Goal: Task Accomplishment & Management: Use online tool/utility

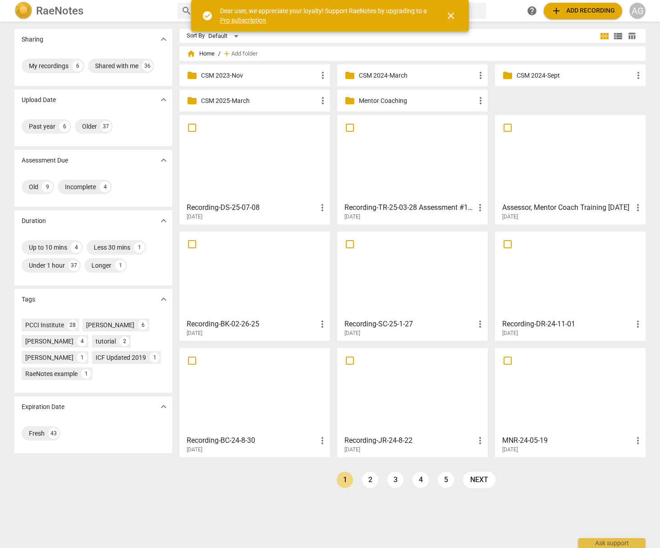
click at [390, 104] on p "Mentor Coaching" at bounding box center [417, 100] width 116 height 9
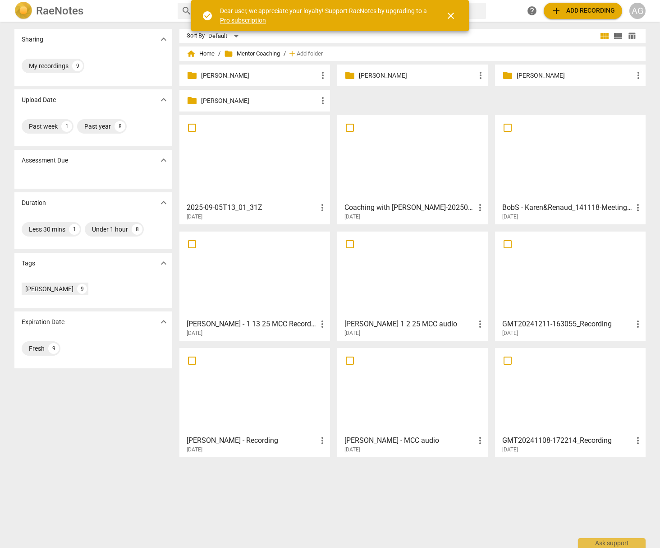
click at [407, 75] on p "[PERSON_NAME]" at bounding box center [417, 75] width 116 height 9
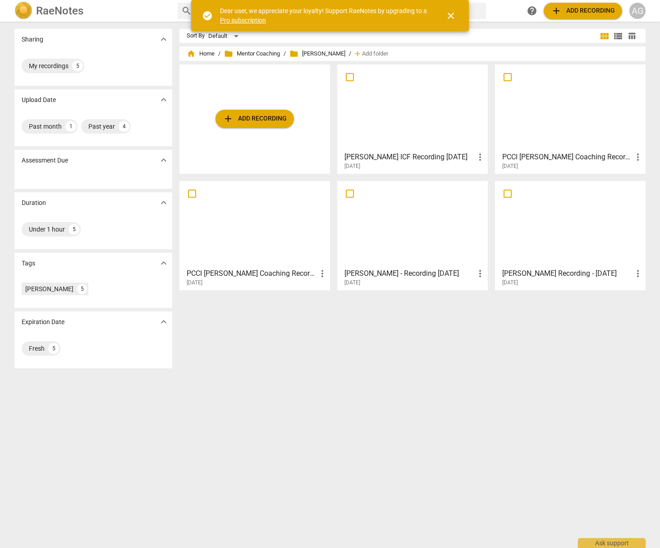
click at [249, 120] on span "add Add recording" at bounding box center [255, 118] width 64 height 11
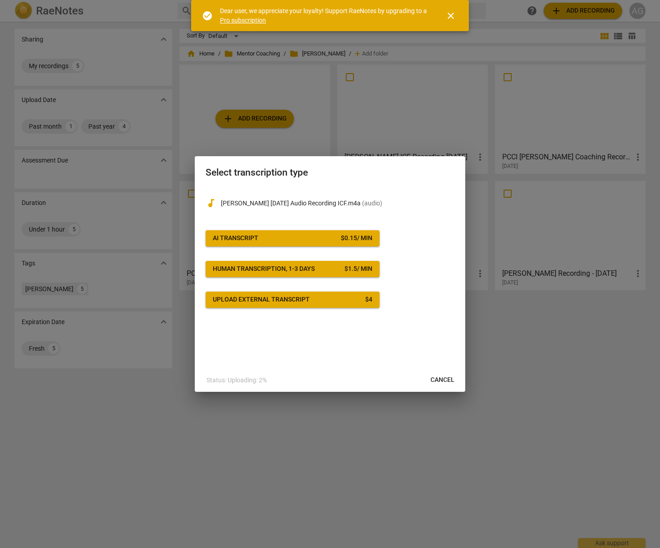
click at [292, 238] on span "AI Transcript $ 0.15 / min" at bounding box center [293, 238] width 160 height 9
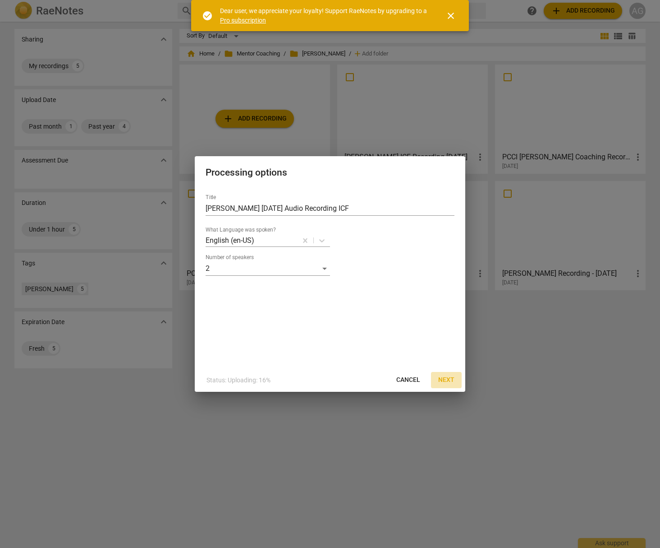
click at [445, 378] on span "Next" at bounding box center [447, 379] width 16 height 9
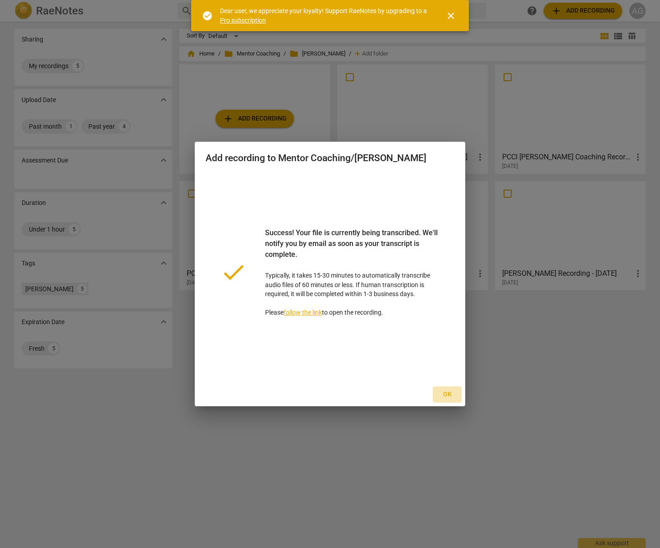
click at [448, 392] on span "Ok" at bounding box center [447, 394] width 14 height 9
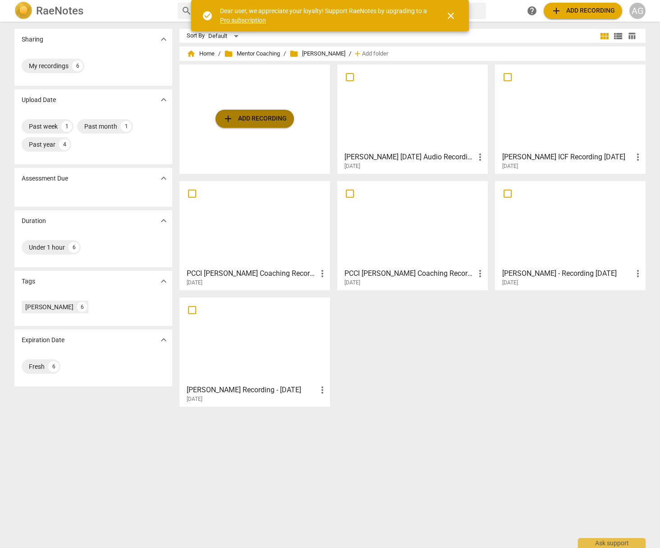
click at [250, 123] on span "add Add recording" at bounding box center [255, 118] width 64 height 11
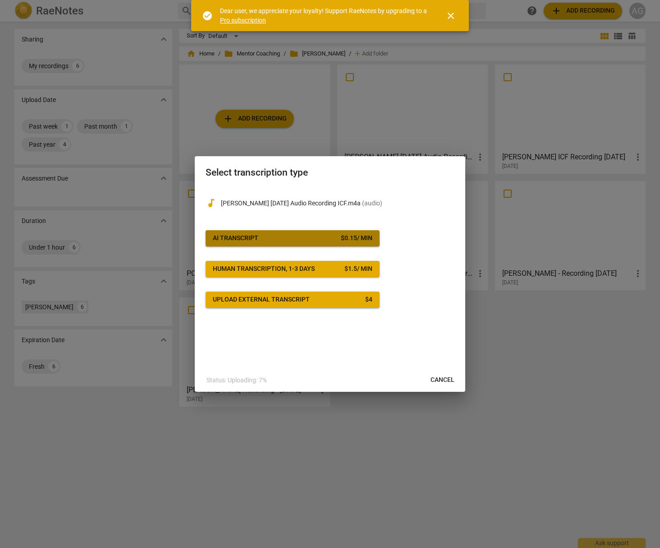
click at [294, 240] on span "AI Transcript $ 0.15 / min" at bounding box center [293, 238] width 160 height 9
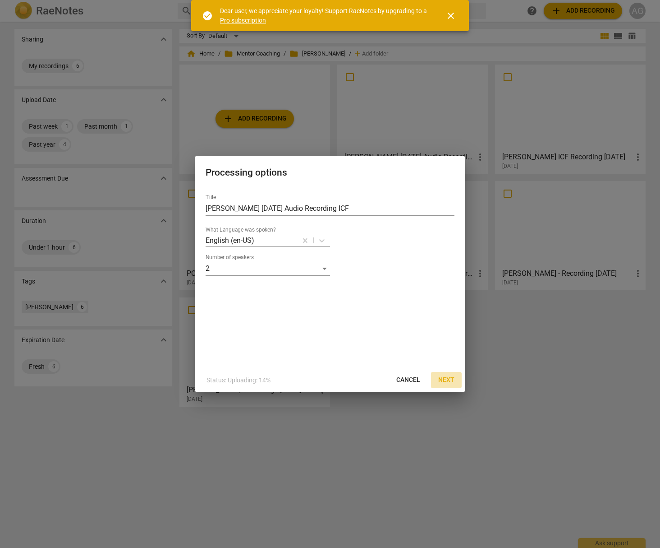
click at [448, 379] on span "Next" at bounding box center [447, 379] width 16 height 9
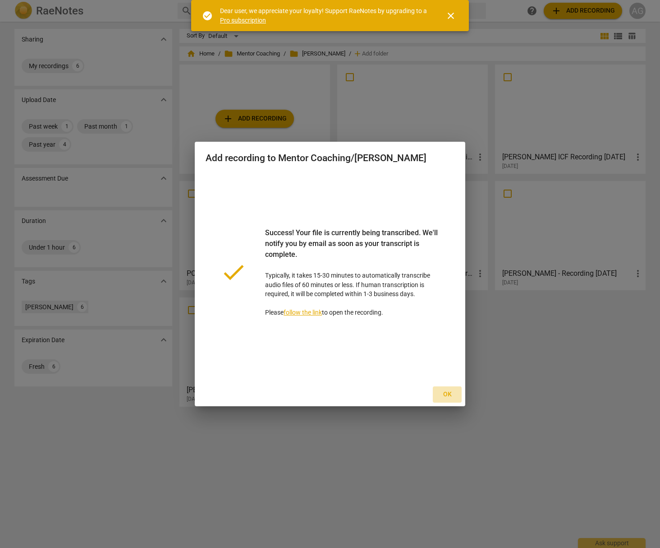
click at [447, 391] on span "Ok" at bounding box center [447, 394] width 14 height 9
